Goal: Navigation & Orientation: Find specific page/section

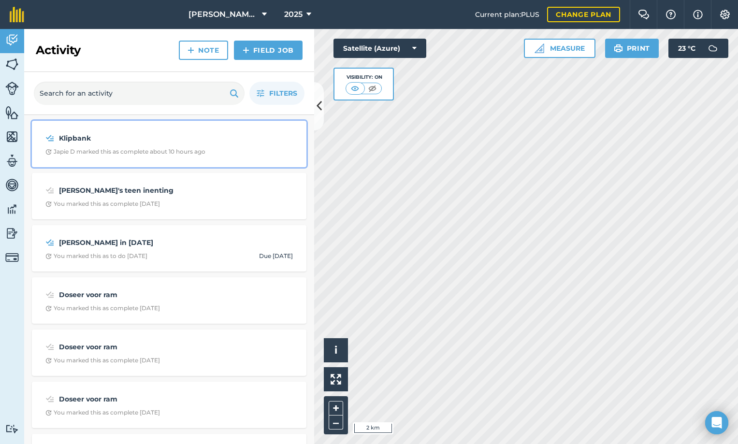
click at [167, 148] on div "Japie D marked this as complete about 10 hours ago" at bounding box center [125, 152] width 160 height 8
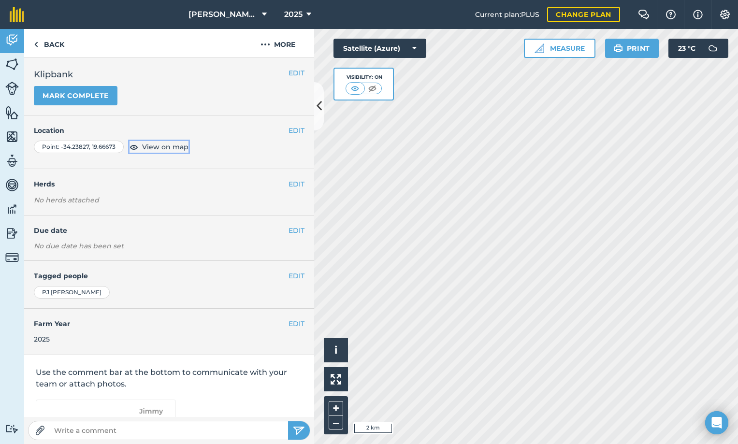
click at [166, 150] on span "View on map" at bounding box center [165, 147] width 46 height 11
click at [54, 45] on link "Back" at bounding box center [49, 43] width 50 height 29
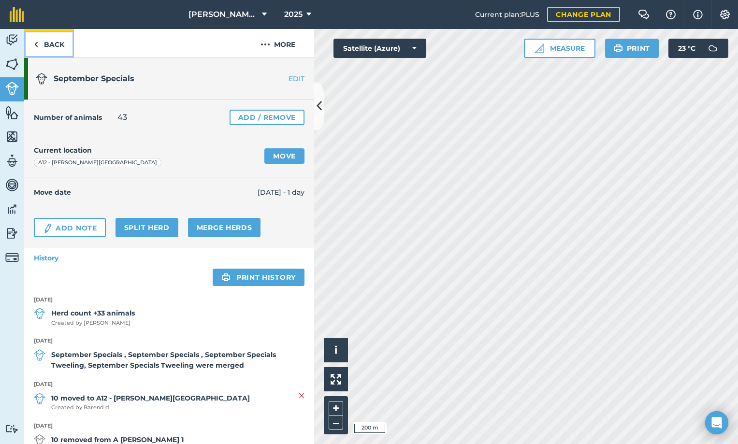
click at [41, 47] on link "Back" at bounding box center [49, 43] width 50 height 29
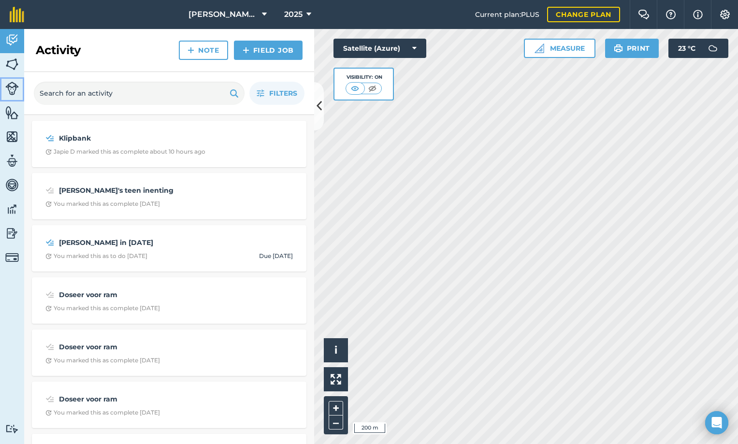
click at [23, 88] on link "Livestock" at bounding box center [12, 89] width 24 height 24
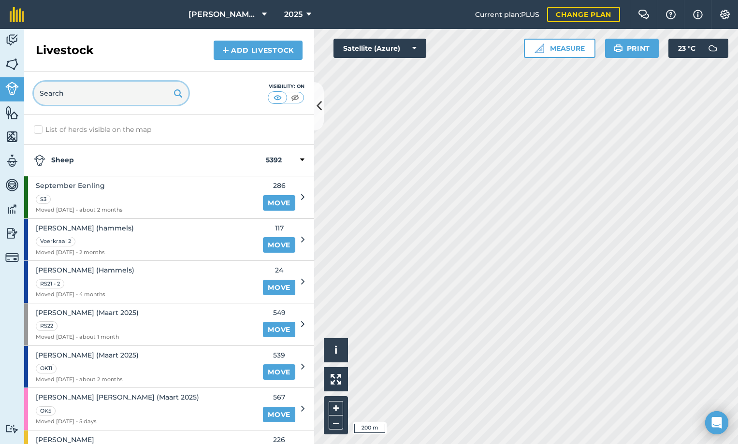
click at [118, 95] on input "text" at bounding box center [111, 93] width 155 height 23
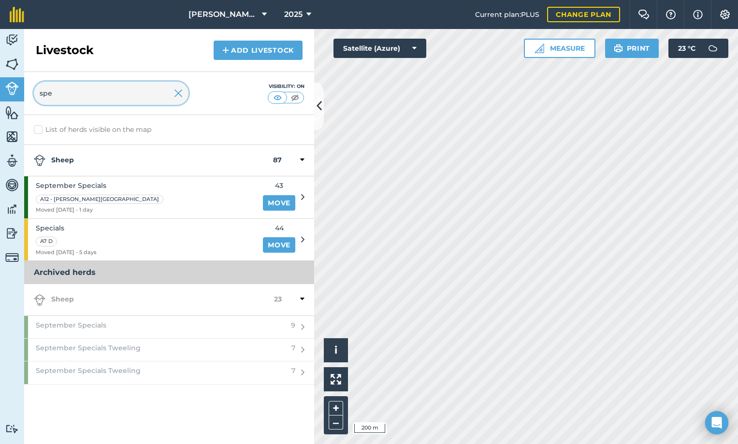
type input "spe"
click at [304, 299] on icon at bounding box center [302, 299] width 4 height 9
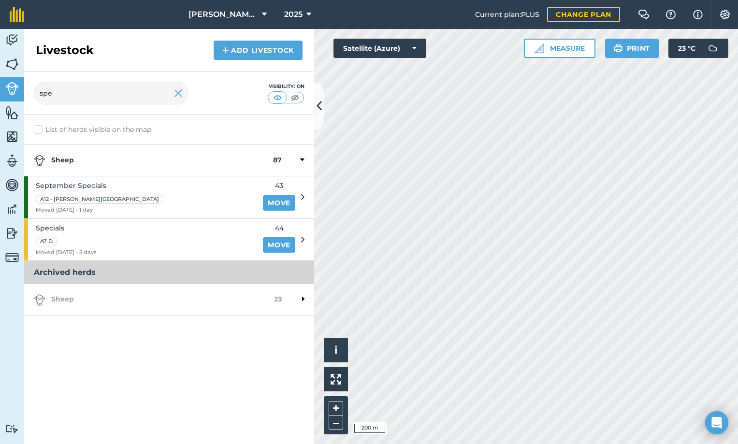
click at [304, 299] on icon at bounding box center [303, 299] width 2 height 9
click at [304, 329] on icon at bounding box center [302, 327] width 3 height 9
click at [299, 327] on div "September Specials 9" at bounding box center [164, 327] width 280 height 22
drag, startPoint x: 303, startPoint y: 350, endPoint x: 292, endPoint y: 365, distance: 18.3
click at [302, 352] on icon at bounding box center [302, 350] width 3 height 9
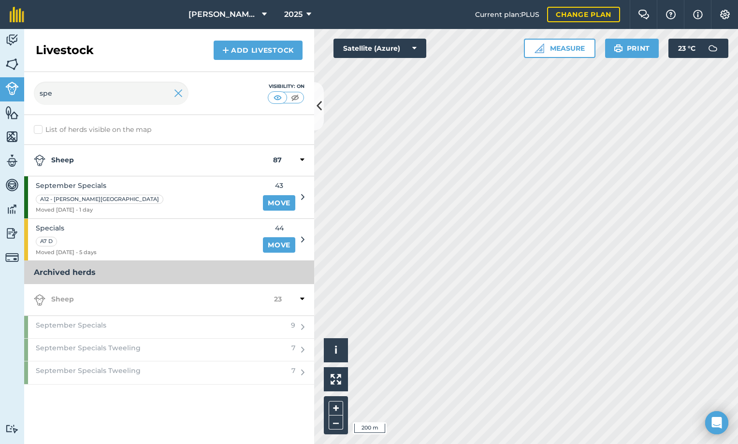
click at [290, 371] on div "September Specials Tweeling 7" at bounding box center [164, 373] width 280 height 22
click at [148, 196] on div "September Specials A12 - Klein Stuk Moved 26/09/25 - 1 day" at bounding box center [140, 197] width 233 height 42
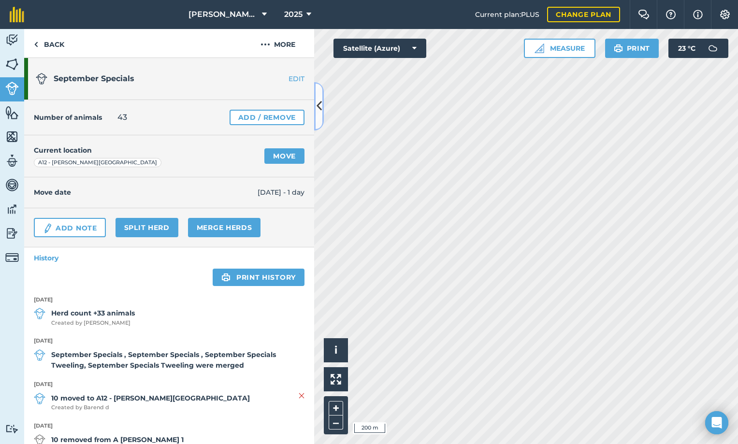
click at [318, 104] on icon at bounding box center [319, 106] width 5 height 17
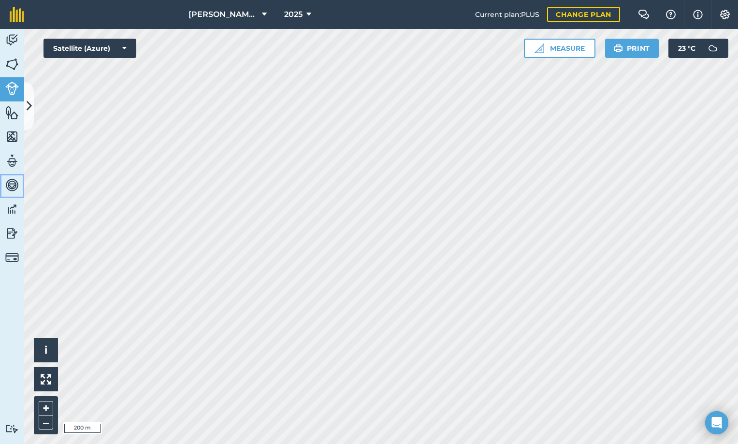
click at [16, 181] on img at bounding box center [12, 185] width 14 height 15
click at [8, 177] on link "Vehicles" at bounding box center [12, 186] width 24 height 24
click at [11, 158] on img at bounding box center [12, 161] width 14 height 15
click at [9, 186] on img at bounding box center [12, 185] width 14 height 15
click at [19, 20] on img at bounding box center [17, 14] width 15 height 15
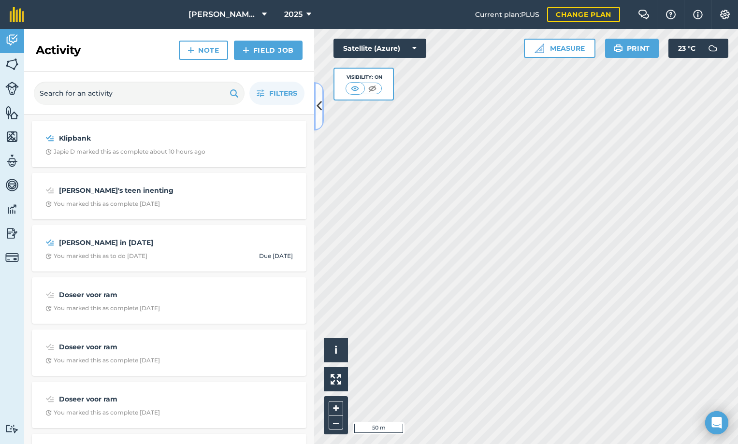
click at [320, 110] on icon at bounding box center [319, 106] width 5 height 17
